Goal: Task Accomplishment & Management: Manage account settings

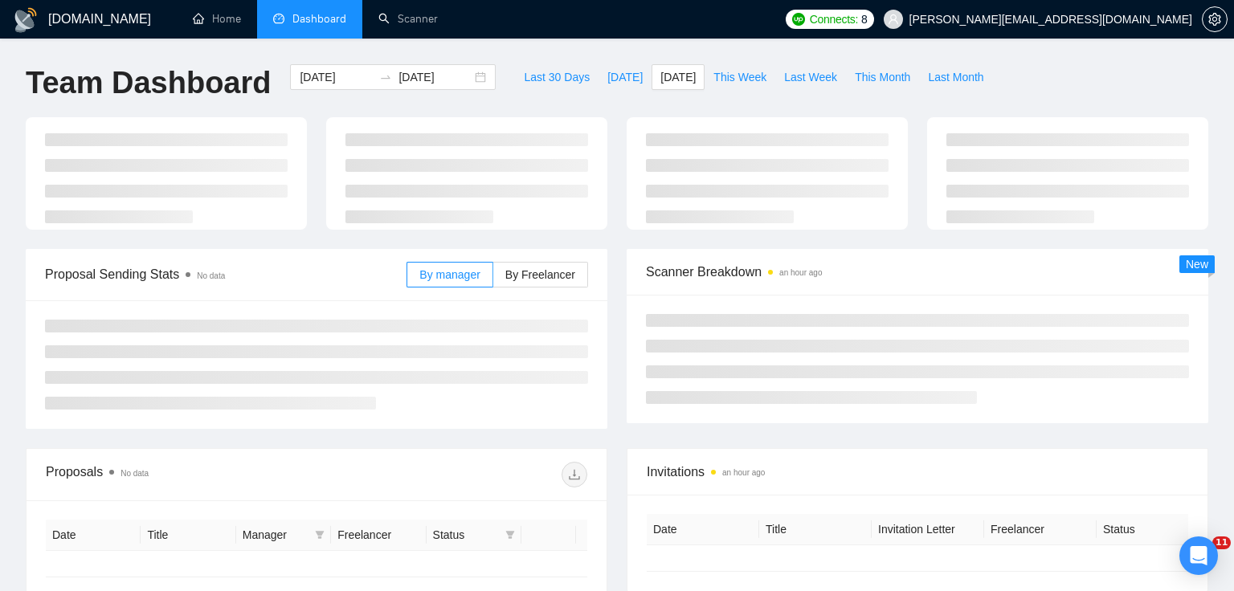
type input "[DATE]"
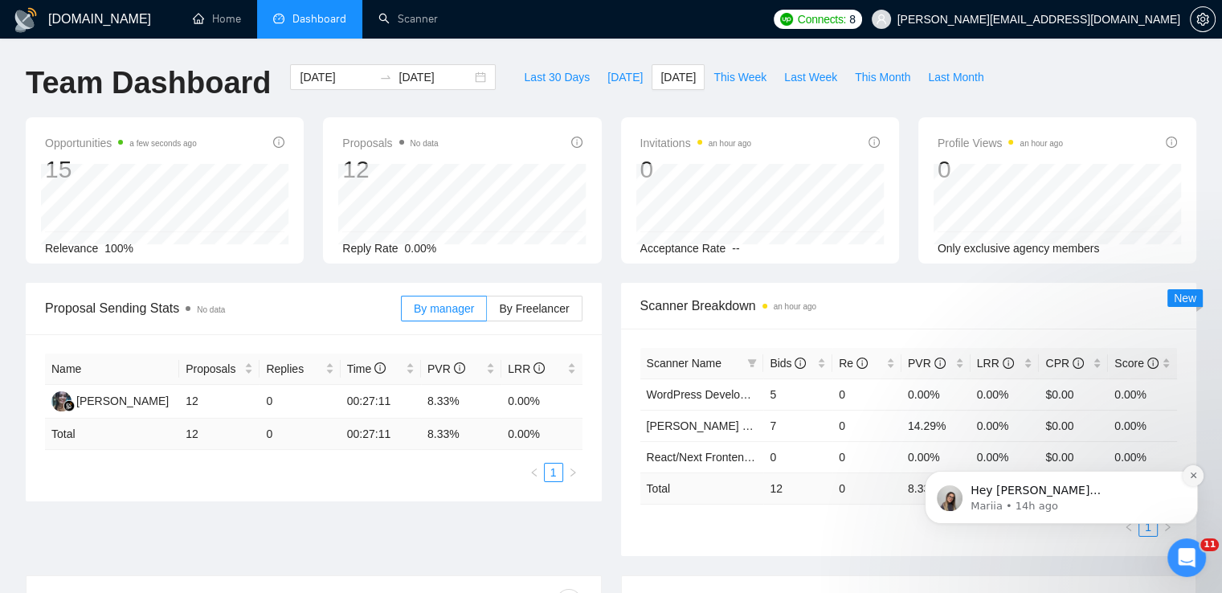
click at [1197, 480] on icon "Dismiss notification" at bounding box center [1193, 475] width 9 height 9
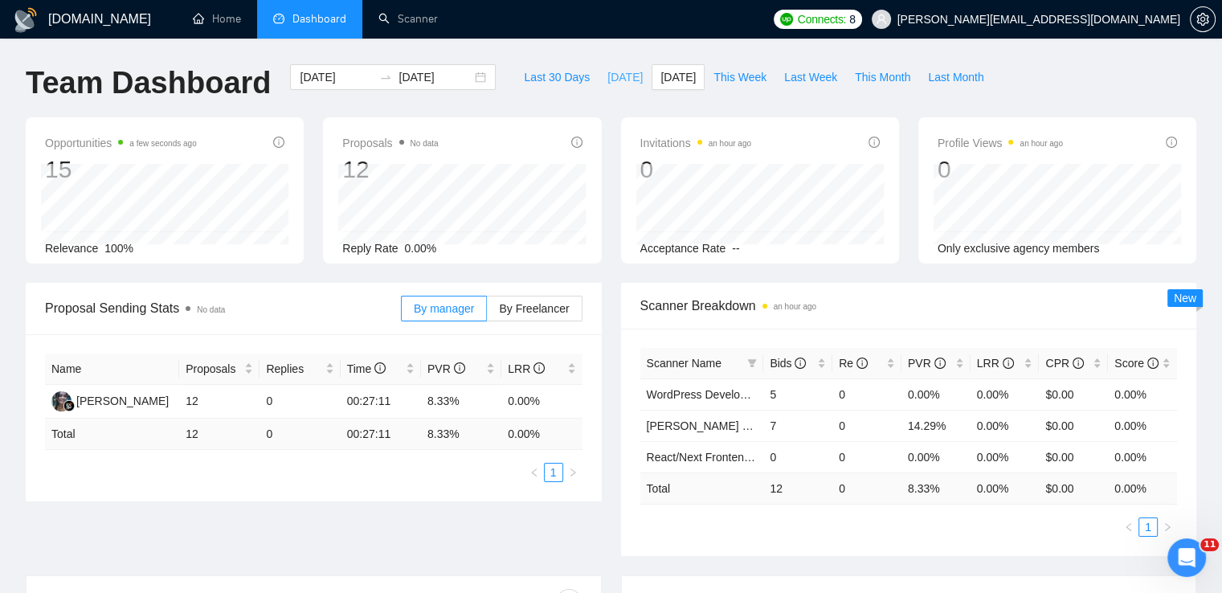
click at [607, 82] on span "[DATE]" at bounding box center [624, 77] width 35 height 18
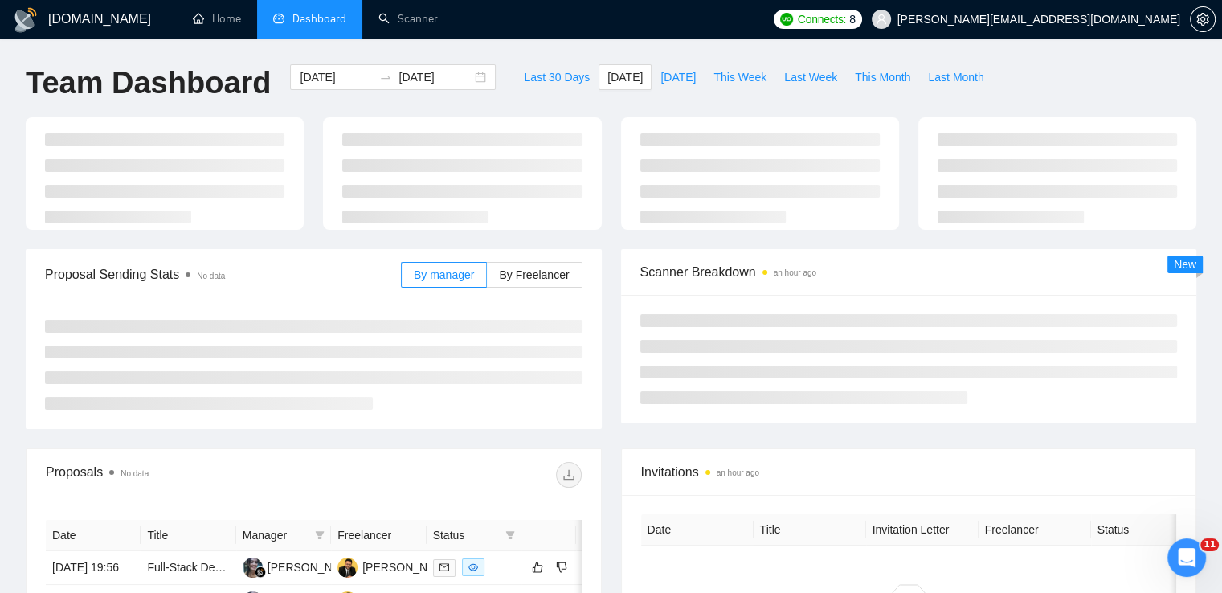
type input "[DATE]"
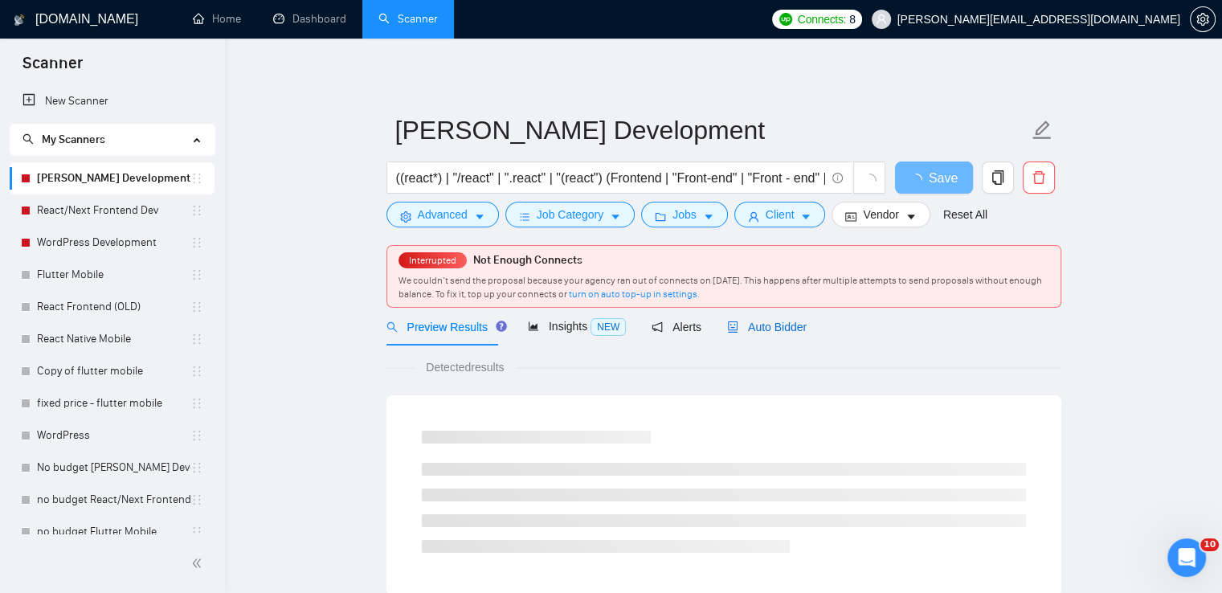
click at [756, 322] on span "Auto Bidder" at bounding box center [767, 327] width 80 height 13
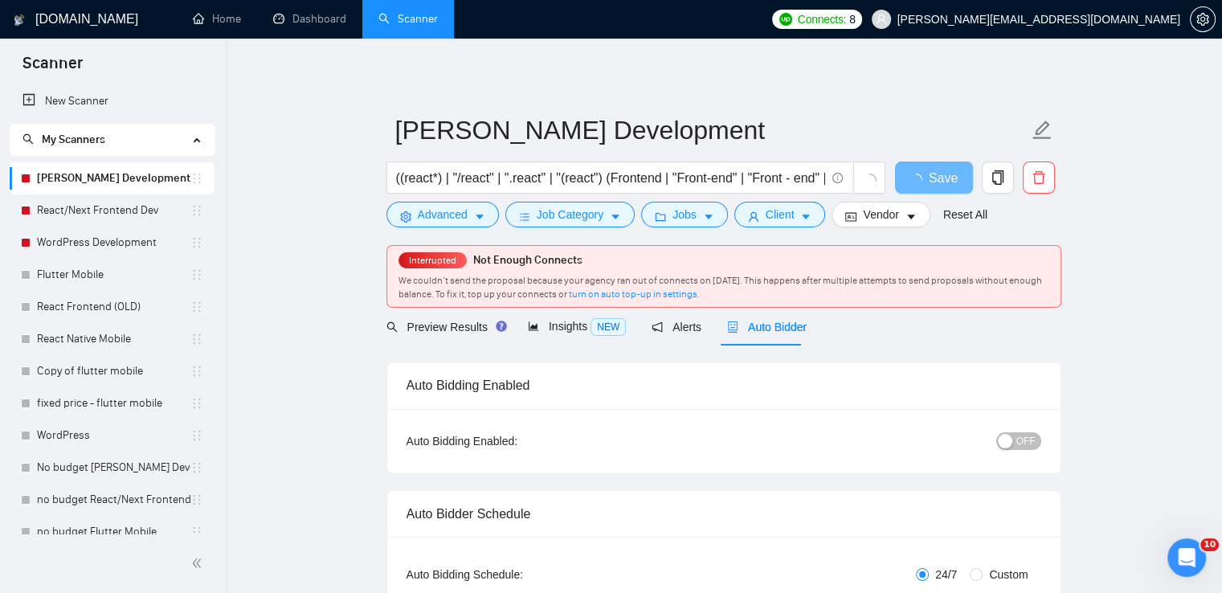
scroll to position [151, 0]
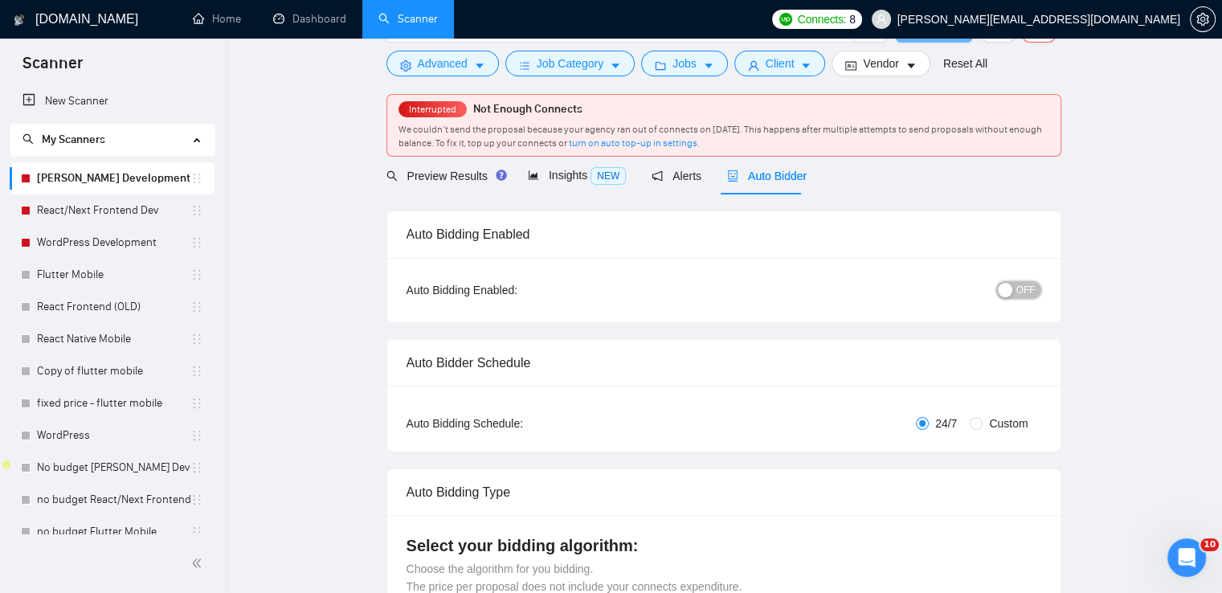
click at [1018, 287] on span "OFF" at bounding box center [1025, 290] width 19 height 18
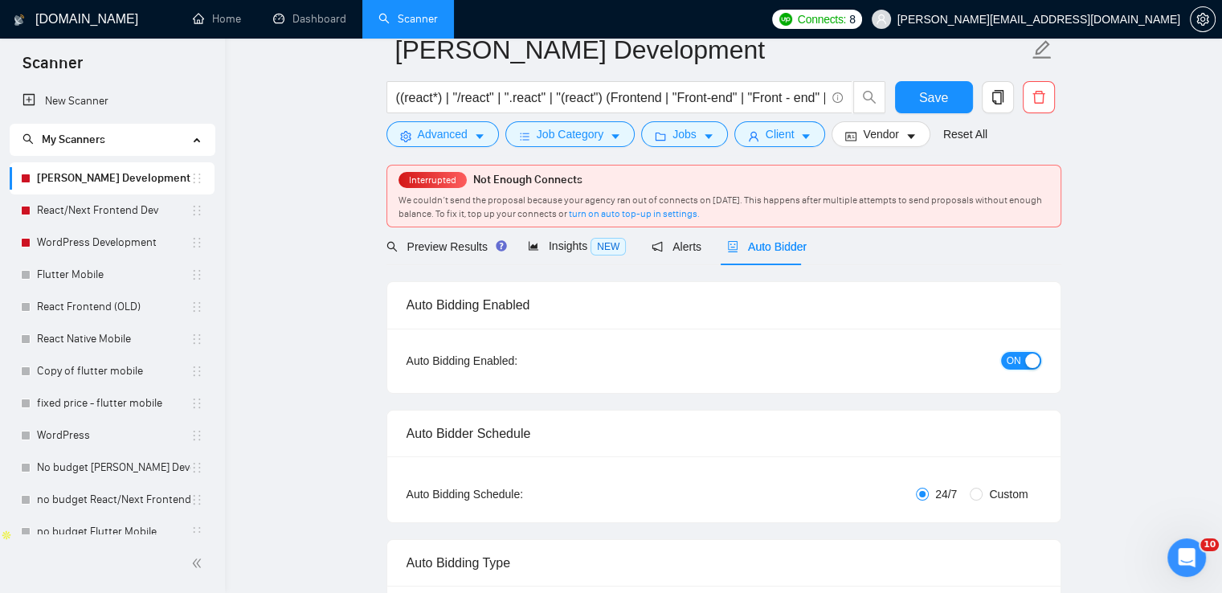
scroll to position [0, 0]
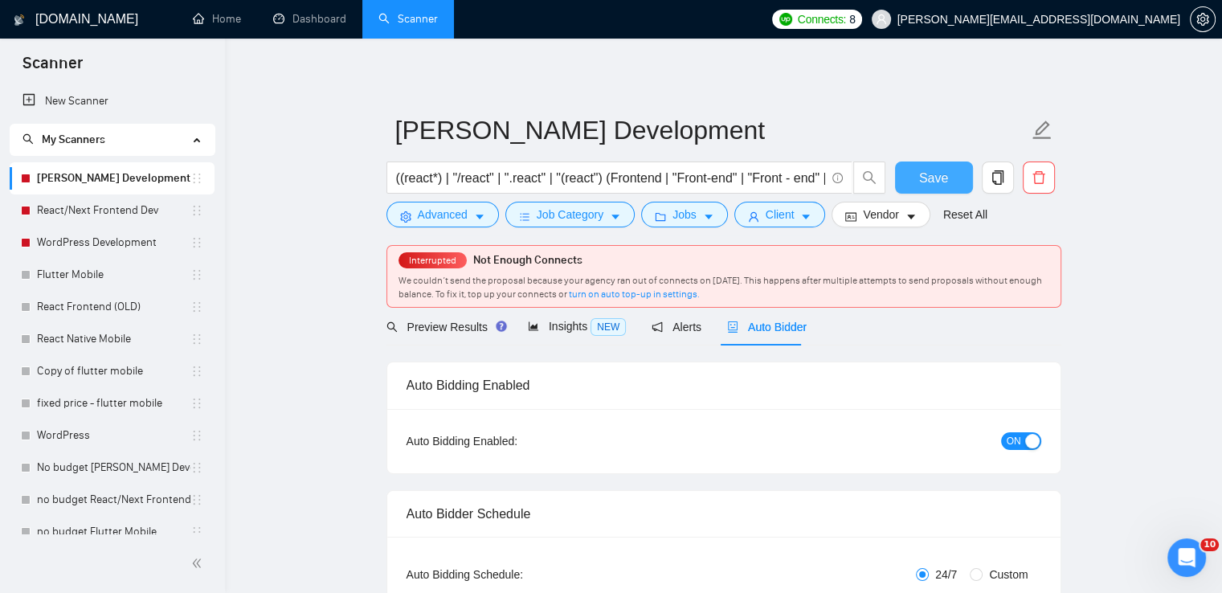
click at [940, 178] on span "Save" at bounding box center [933, 178] width 29 height 20
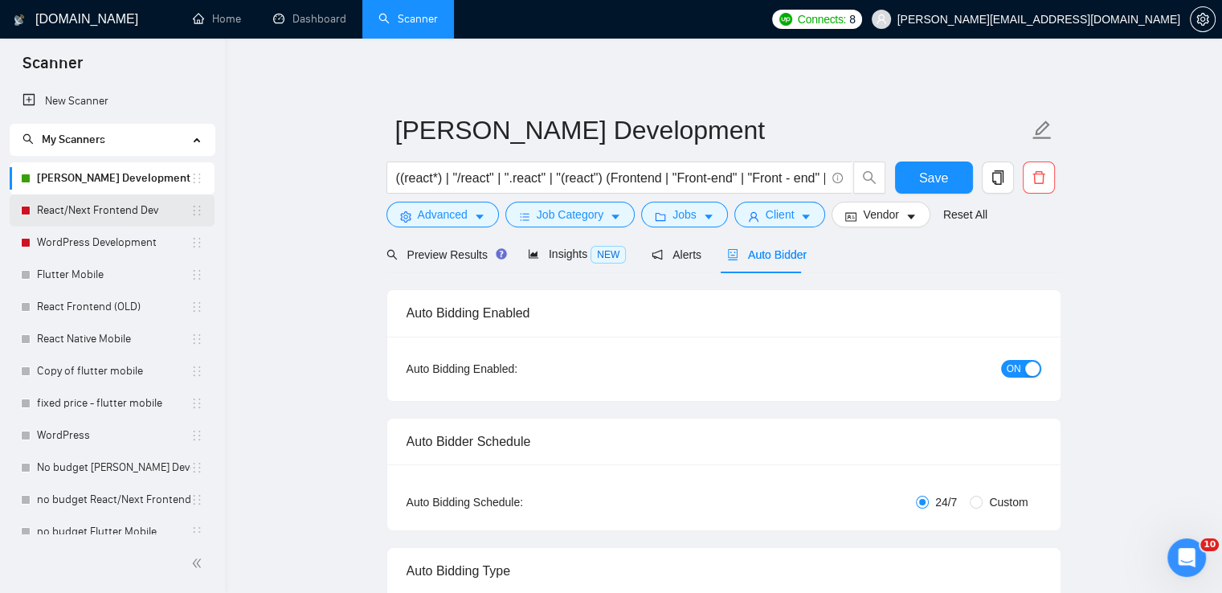
click at [81, 210] on link "React/Next Frontend Dev" at bounding box center [113, 210] width 153 height 32
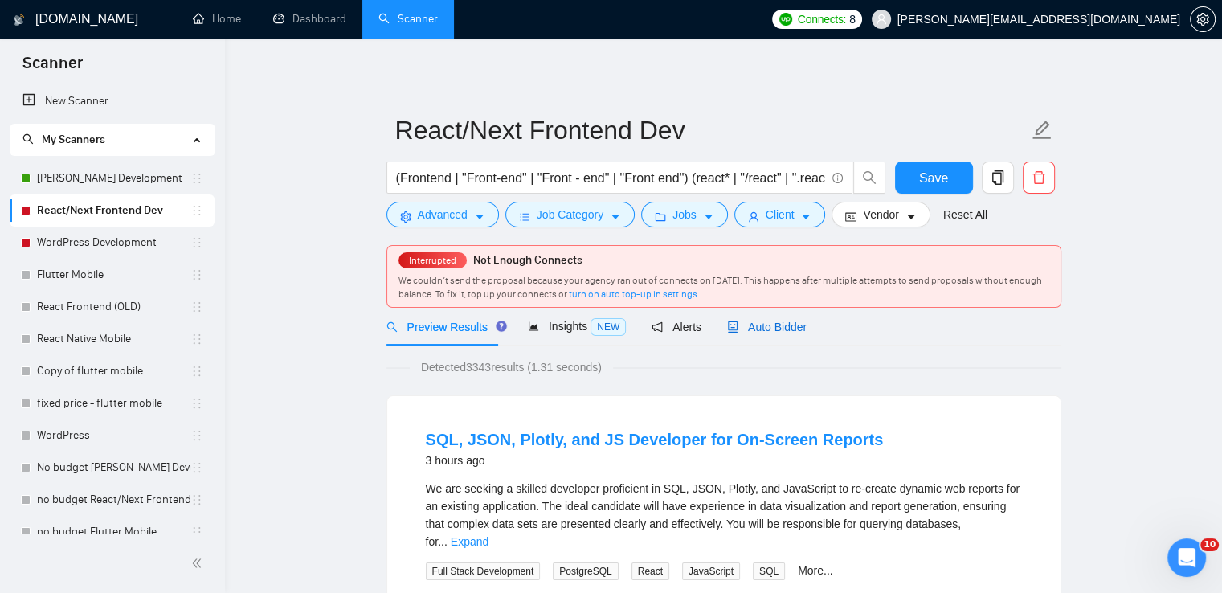
click at [779, 323] on span "Auto Bidder" at bounding box center [767, 327] width 80 height 13
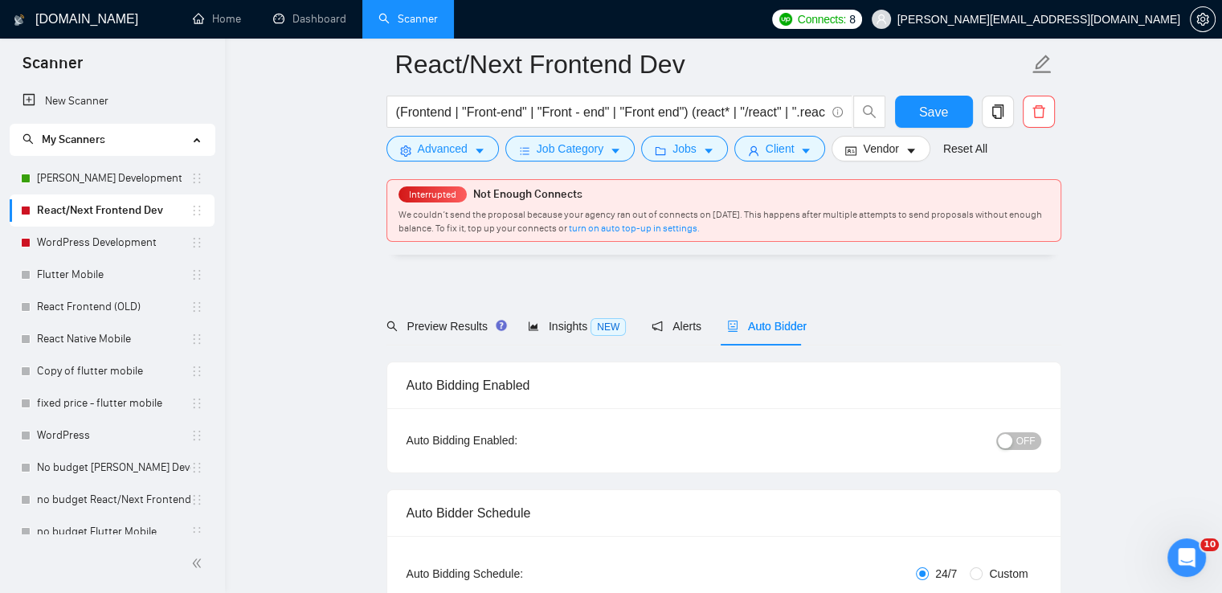
scroll to position [80, 0]
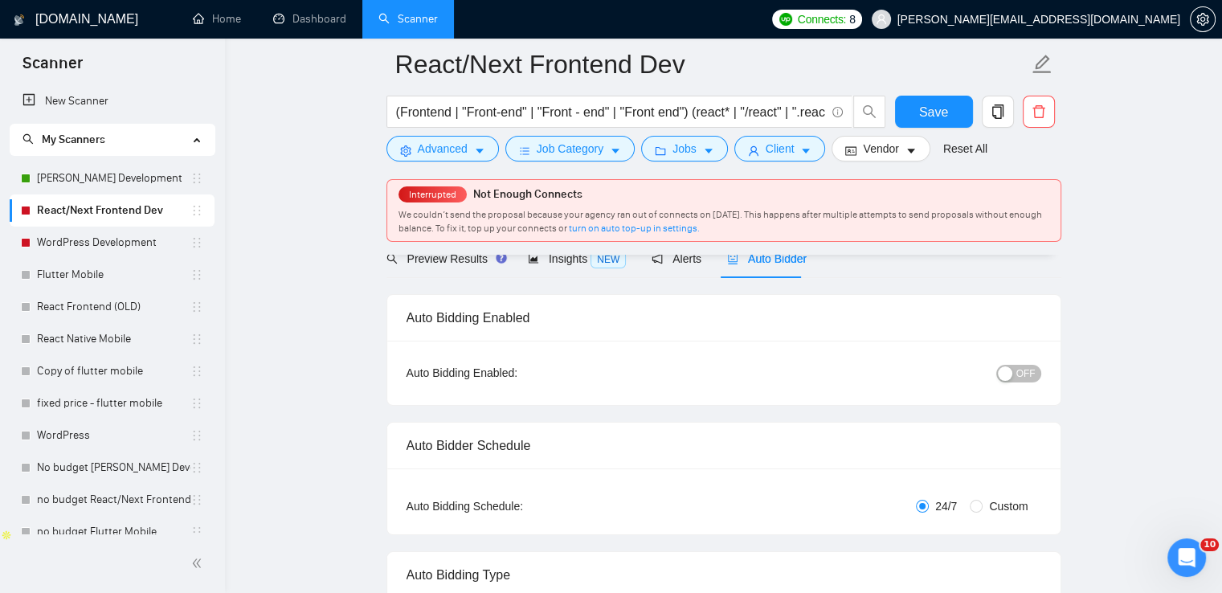
click at [1032, 370] on span "OFF" at bounding box center [1025, 374] width 19 height 18
click at [919, 103] on button "Save" at bounding box center [934, 112] width 78 height 32
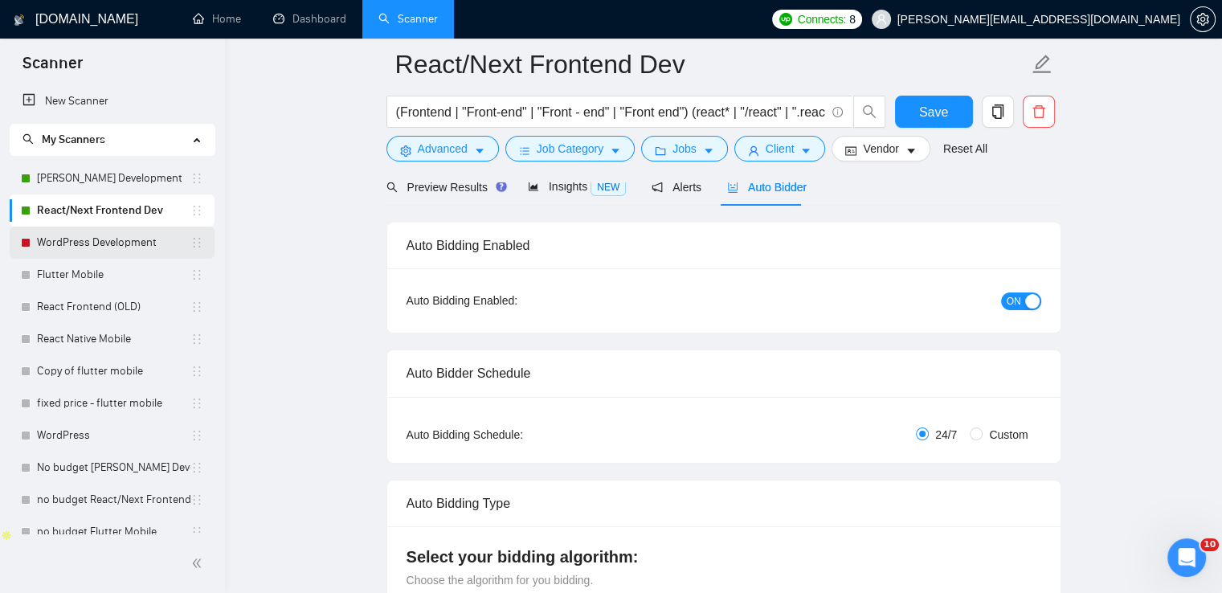
click at [118, 242] on link "WordPress Development" at bounding box center [113, 243] width 153 height 32
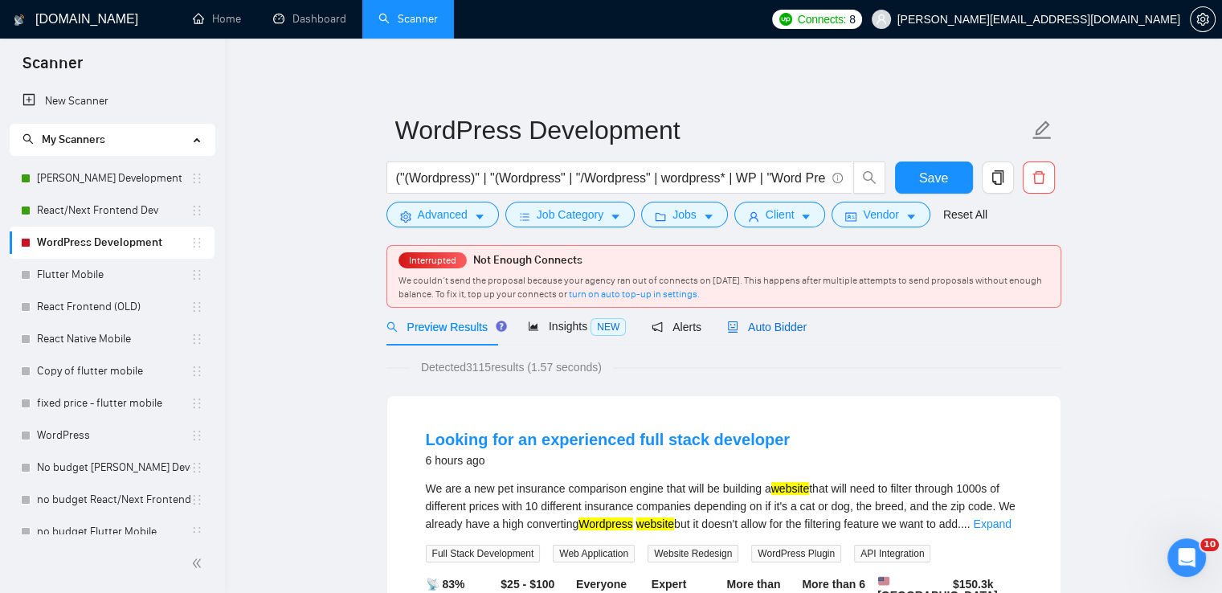
click at [761, 325] on span "Auto Bidder" at bounding box center [767, 327] width 80 height 13
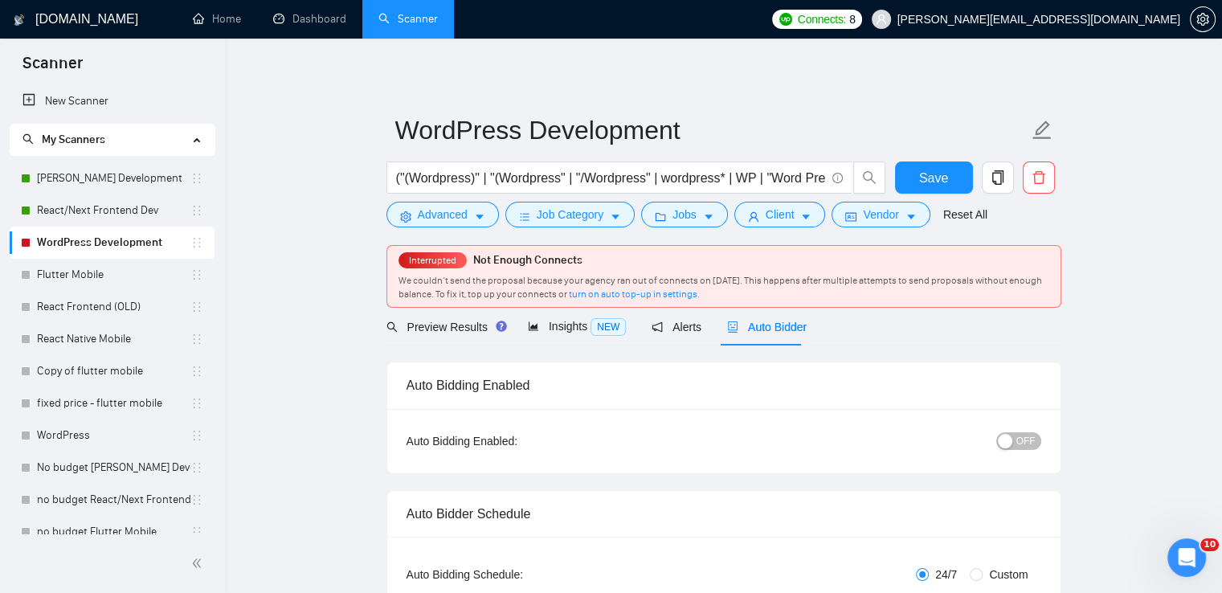
click at [1026, 439] on span "OFF" at bounding box center [1025, 441] width 19 height 18
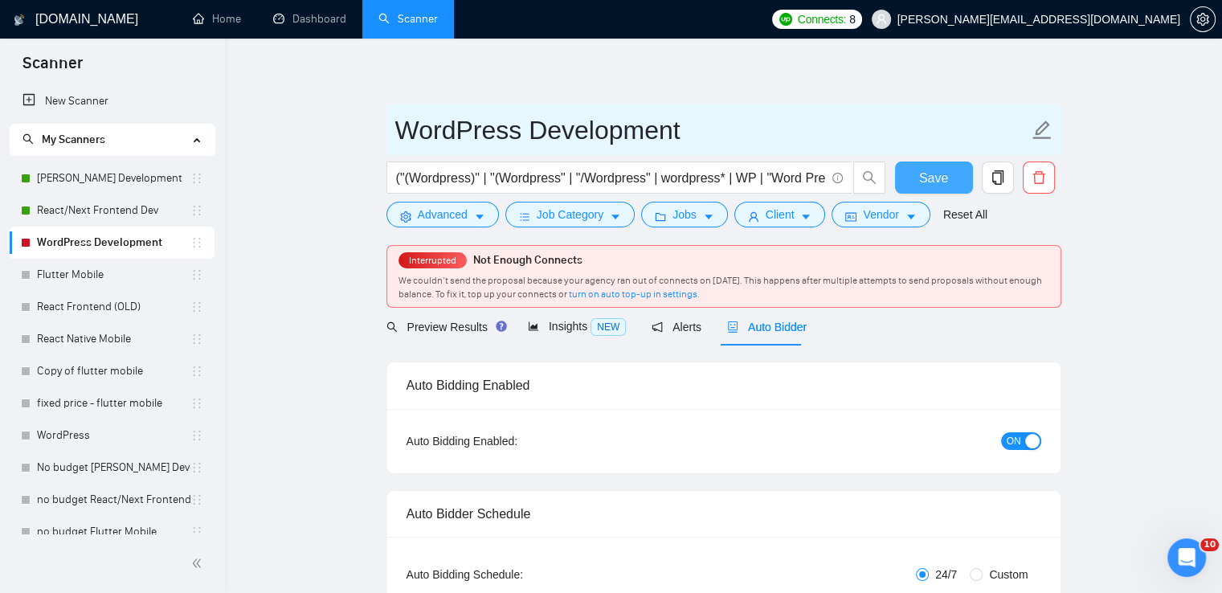
click at [942, 179] on span "Save" at bounding box center [933, 178] width 29 height 20
